Goal: Task Accomplishment & Management: Use online tool/utility

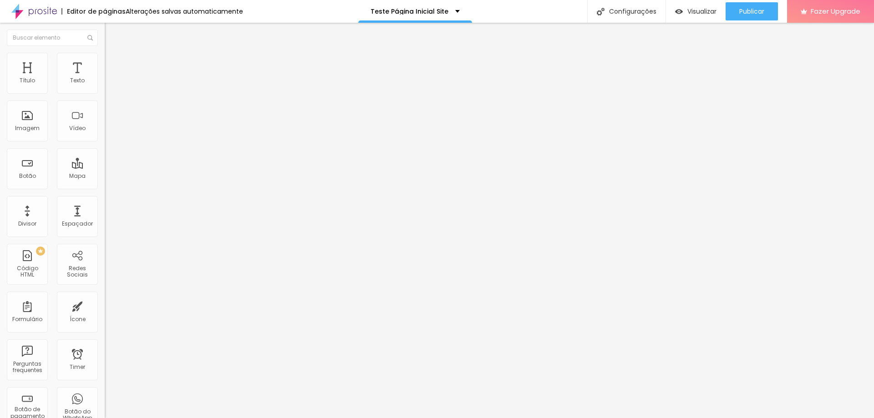
click at [113, 63] on span "Estilo" at bounding box center [120, 59] width 14 height 8
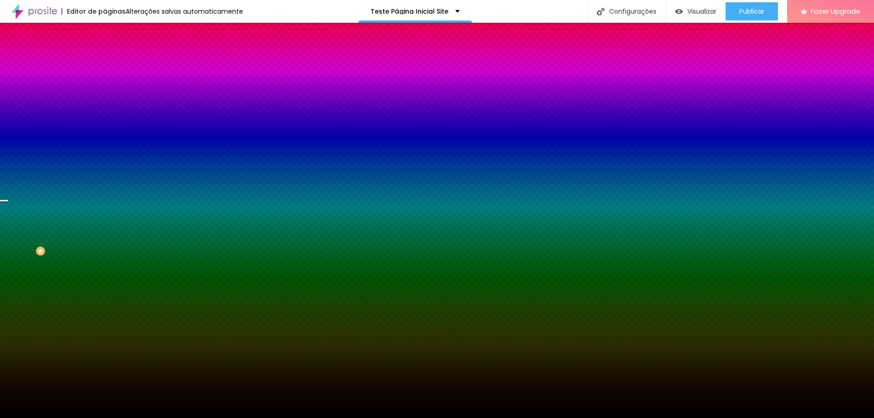
click at [105, 84] on span "Trocar imagem" at bounding box center [130, 80] width 50 height 8
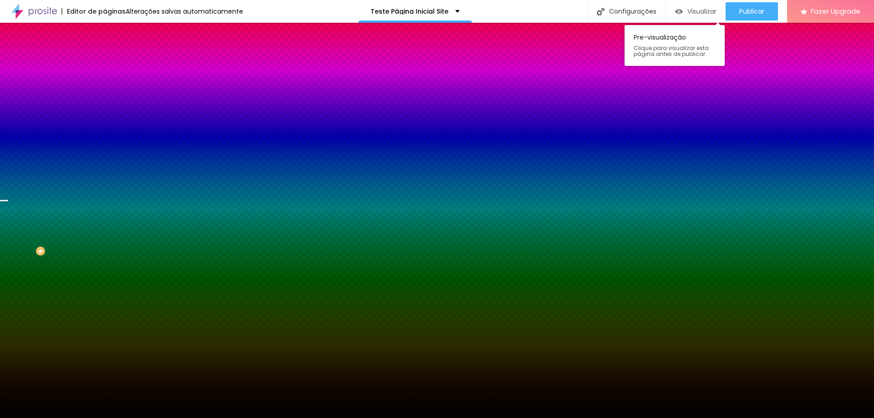
click at [697, 15] on span "Visualizar" at bounding box center [701, 11] width 29 height 7
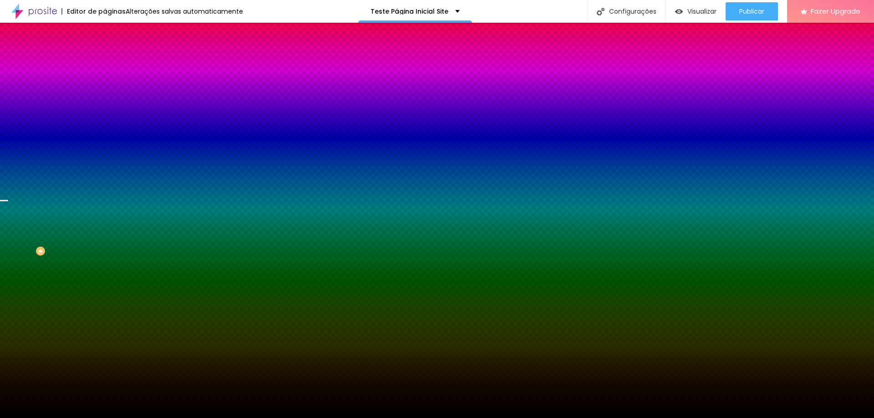
click at [105, 84] on span "Trocar imagem" at bounding box center [130, 80] width 50 height 8
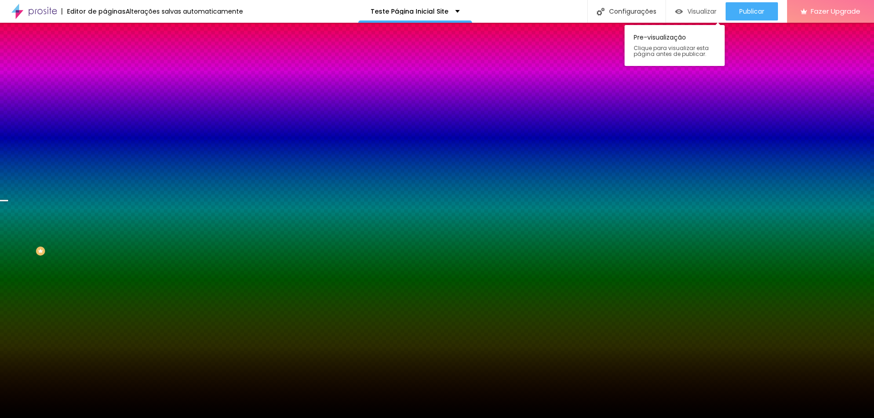
click at [690, 9] on span "Visualizar" at bounding box center [701, 11] width 29 height 7
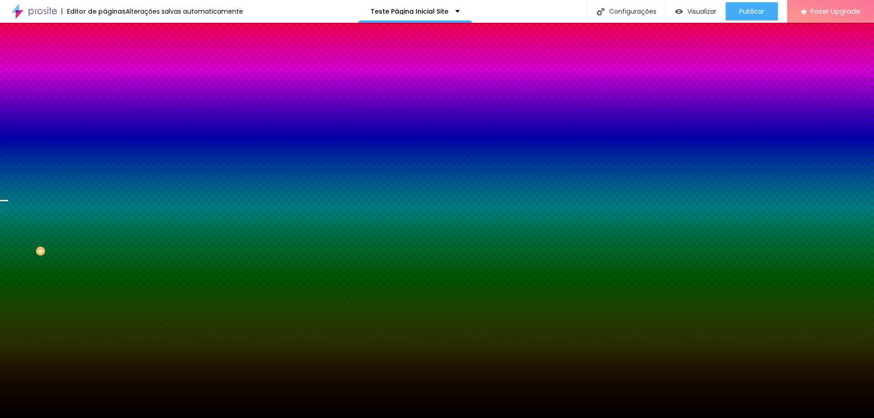
click at [105, 84] on span "Trocar imagem" at bounding box center [130, 80] width 50 height 8
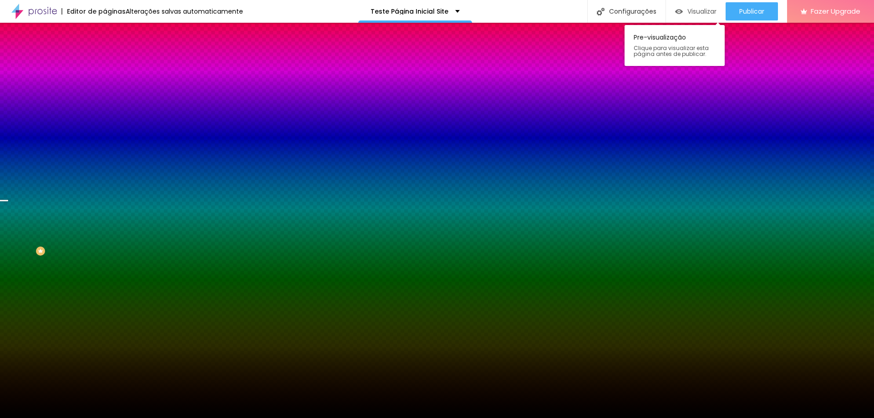
click at [705, 8] on span "Visualizar" at bounding box center [701, 11] width 29 height 7
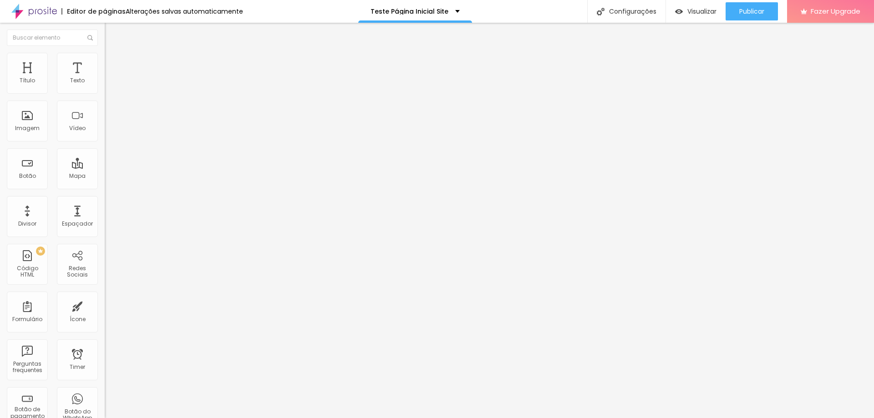
click at [105, 45] on ul "Conteúdo Estilo Avançado" at bounding box center [157, 57] width 105 height 27
click at [105, 55] on img at bounding box center [109, 57] width 8 height 8
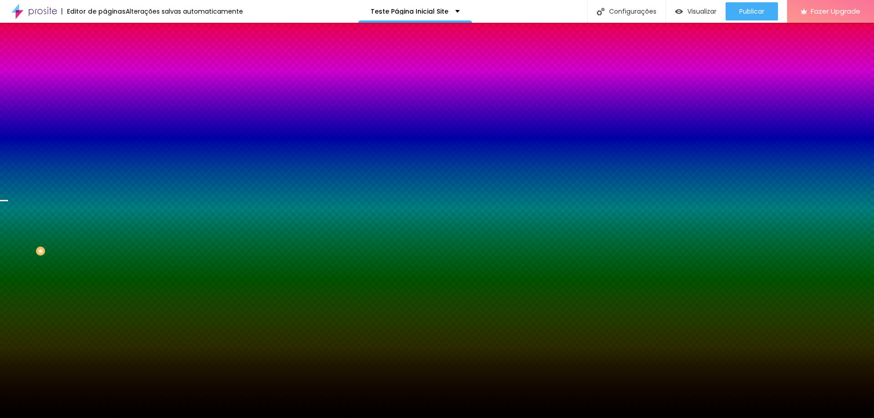
click at [105, 84] on span "Trocar imagem" at bounding box center [130, 80] width 50 height 8
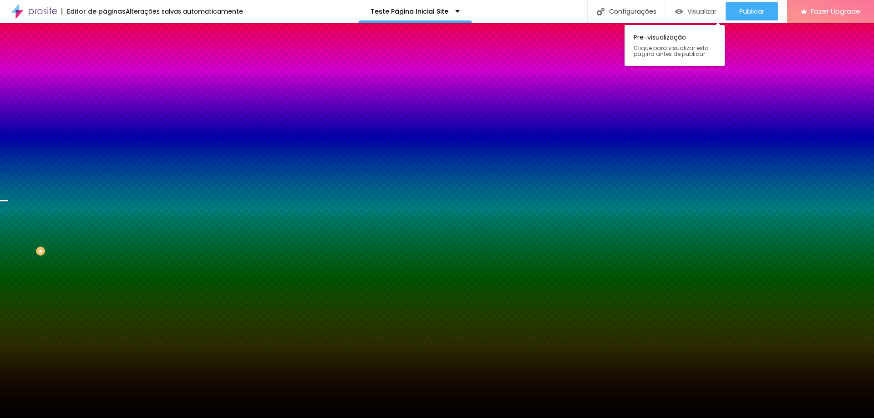
click at [687, 11] on span "Visualizar" at bounding box center [701, 11] width 29 height 7
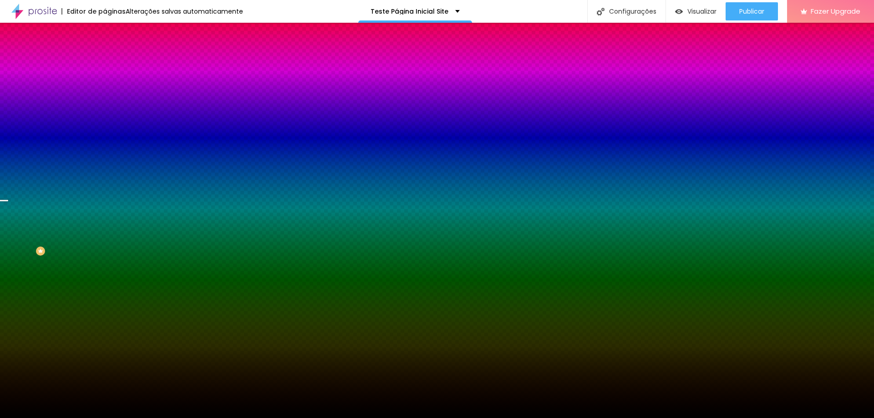
click at [105, 84] on span "Trocar imagem" at bounding box center [130, 80] width 50 height 8
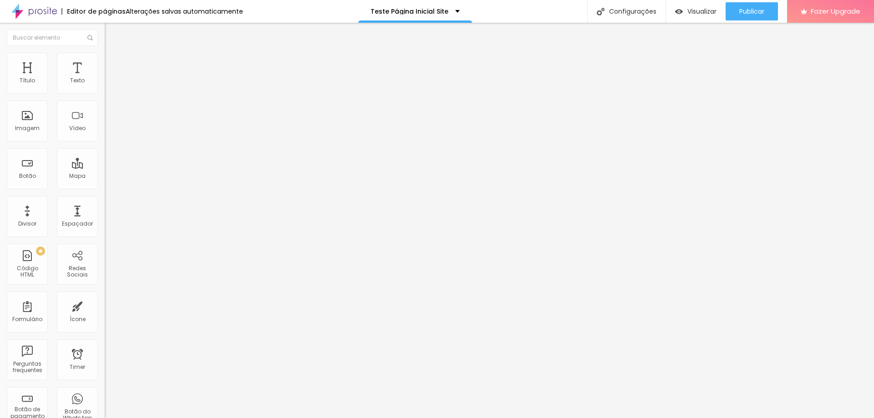
click at [105, 54] on li "Estilo" at bounding box center [157, 57] width 105 height 9
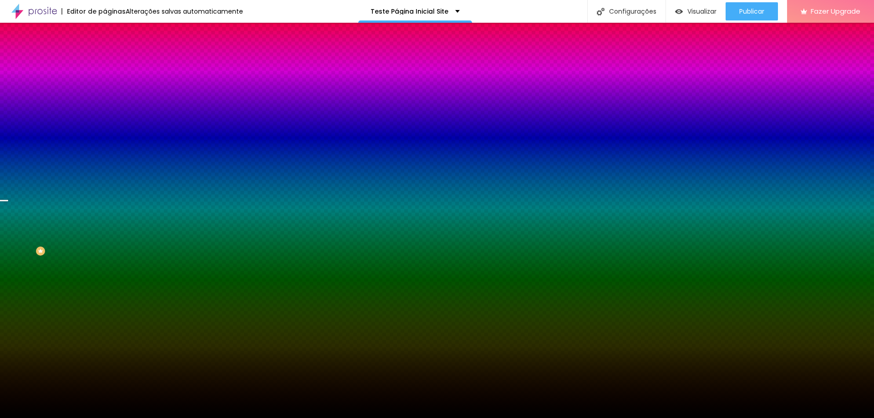
click at [105, 84] on span "Trocar imagem" at bounding box center [130, 80] width 50 height 8
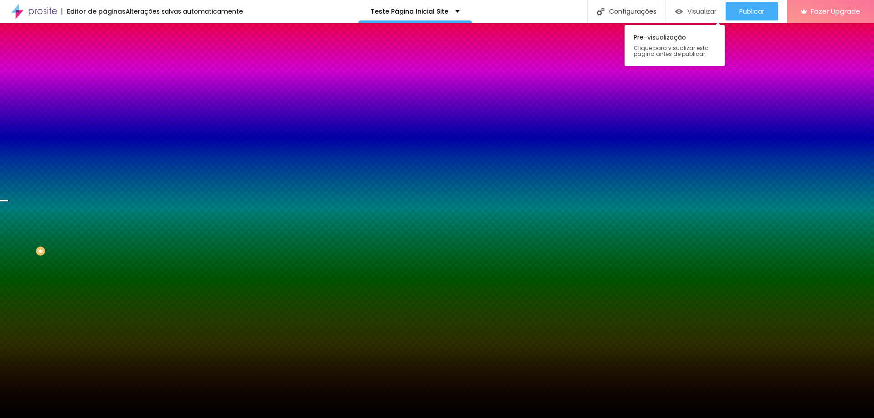
click at [699, 13] on span "Visualizar" at bounding box center [701, 11] width 29 height 7
click at [703, 13] on span "Visualizar" at bounding box center [701, 11] width 29 height 7
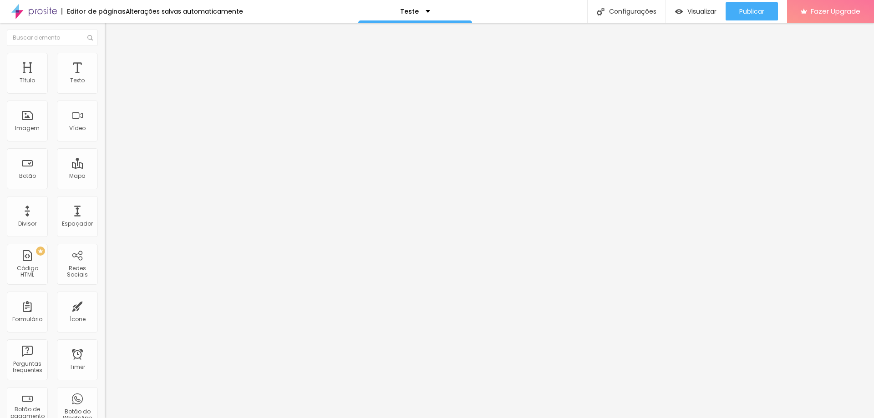
click at [111, 32] on img "button" at bounding box center [114, 33] width 7 height 7
click at [23, 266] on div "PREMIUM Código HTML" at bounding box center [27, 264] width 41 height 41
click at [23, 269] on div "Código HTML" at bounding box center [27, 271] width 36 height 13
click at [642, 12] on div "Configurações" at bounding box center [626, 11] width 78 height 23
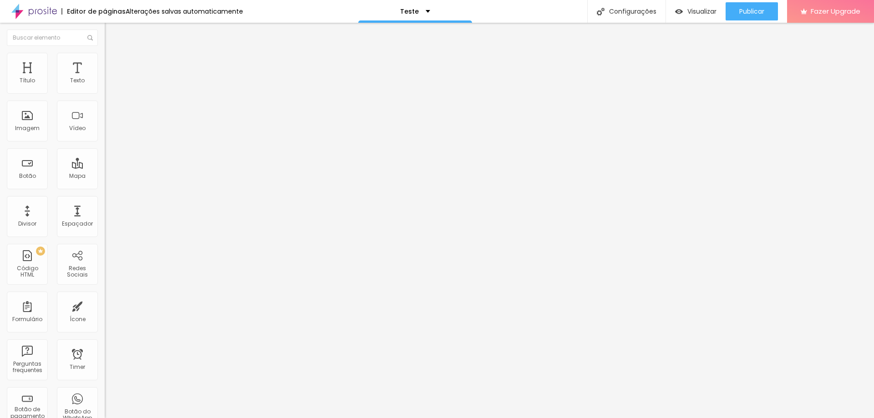
scroll to position [1885, 0]
click at [105, 116] on div at bounding box center [157, 114] width 105 height 70
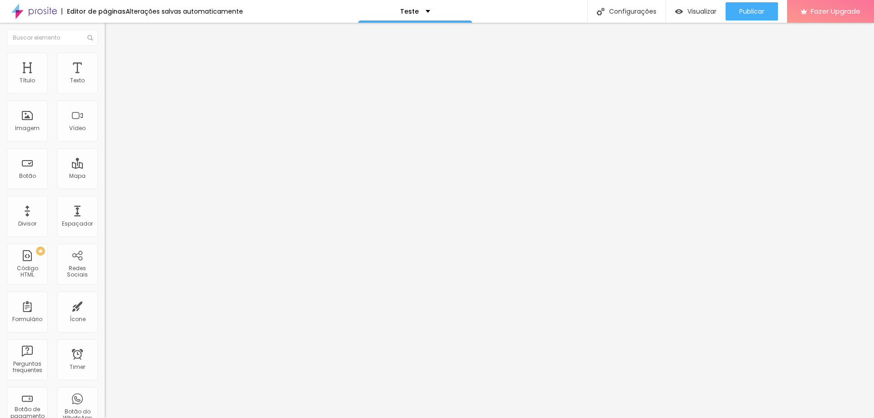
scroll to position [1892, 0]
click at [690, 11] on span "Visualizar" at bounding box center [701, 11] width 29 height 7
click at [620, 4] on div "Configurações" at bounding box center [626, 11] width 78 height 23
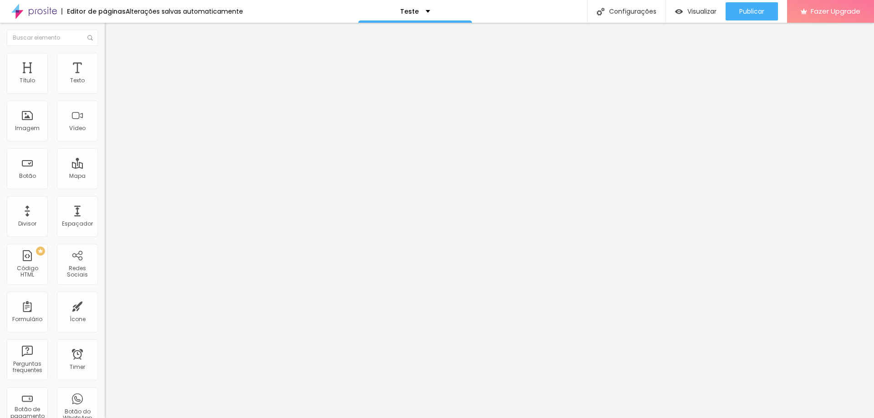
click at [111, 30] on div "Editar Código HTML" at bounding box center [148, 33] width 75 height 7
click at [55, 12] on img at bounding box center [33, 11] width 45 height 23
click at [105, 55] on li "Estilo" at bounding box center [157, 57] width 105 height 9
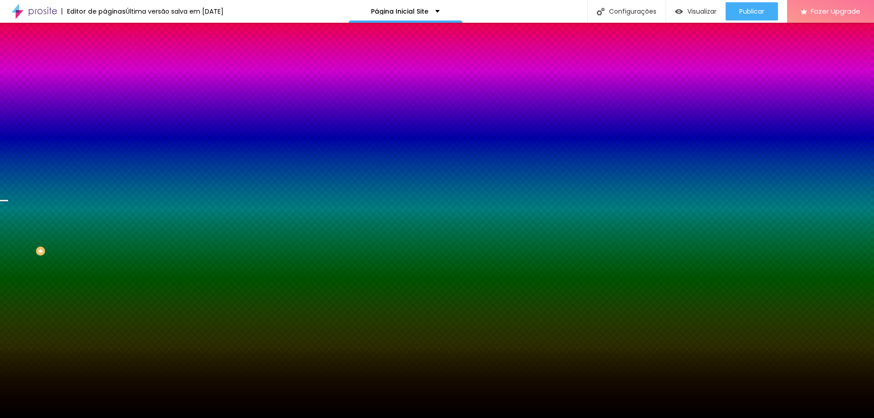
click at [105, 84] on span "Trocar imagem" at bounding box center [130, 80] width 50 height 8
click at [111, 31] on img "button" at bounding box center [114, 33] width 7 height 7
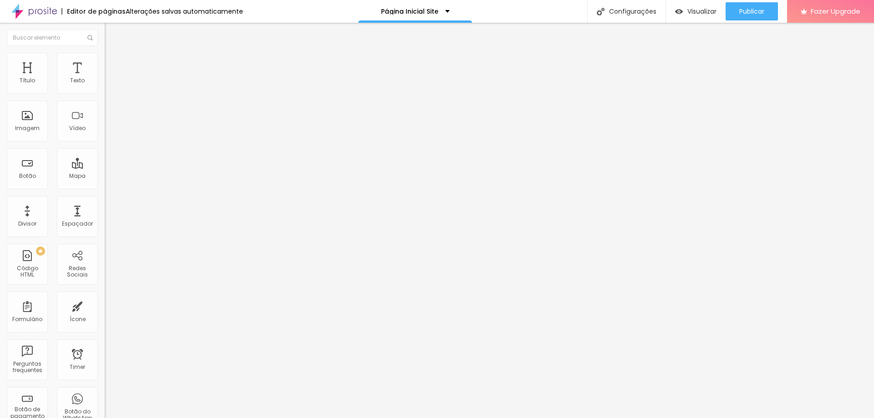
click at [105, 54] on ul "Conteúdo Estilo Avançado" at bounding box center [157, 57] width 105 height 27
click at [105, 67] on ul "Conteúdo Estilo Avançado" at bounding box center [157, 57] width 105 height 27
click at [105, 59] on img at bounding box center [109, 57] width 8 height 8
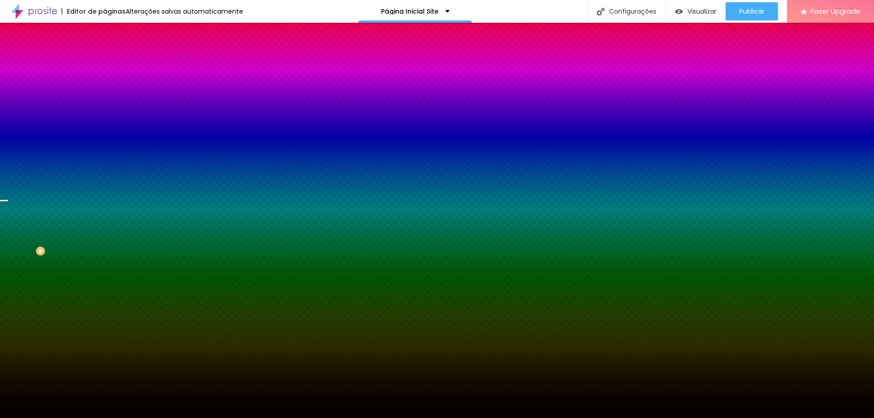
click at [105, 84] on span "Trocar imagem" at bounding box center [130, 80] width 50 height 8
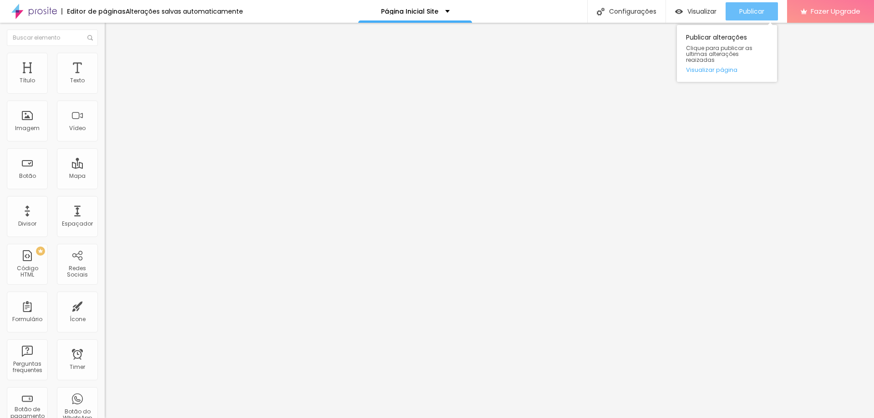
click at [750, 10] on span "Publicar" at bounding box center [751, 11] width 25 height 7
